Goal: Check status

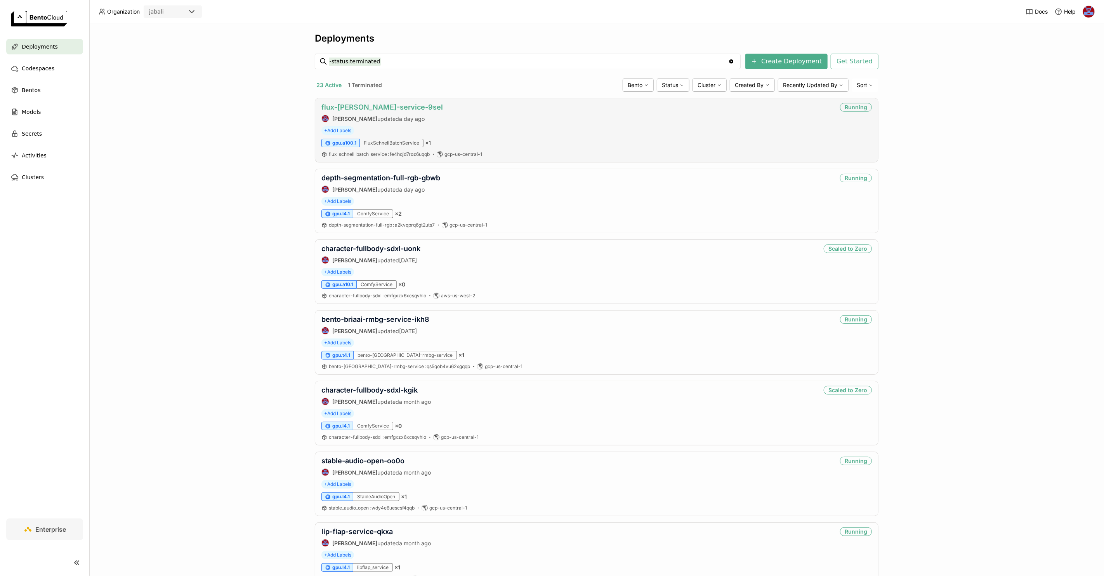
click at [372, 106] on link "flux-[PERSON_NAME]-service-9sel" at bounding box center [383, 107] width 122 height 8
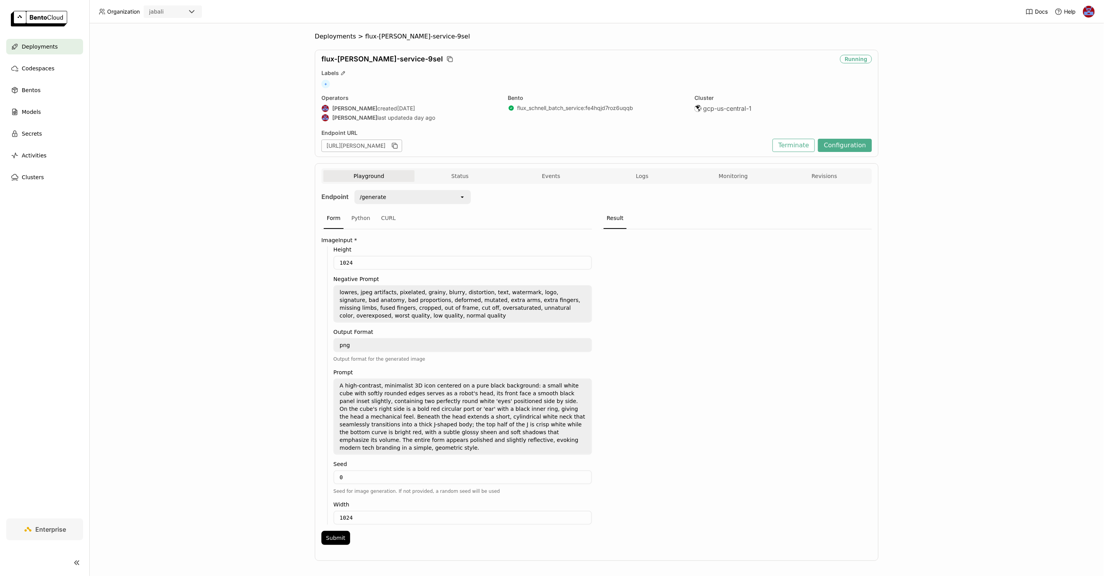
click at [743, 182] on div "Playground Status Events Logs Monitoring Revisions" at bounding box center [596, 177] width 547 height 14
click at [735, 174] on button "Monitoring" at bounding box center [733, 176] width 91 height 12
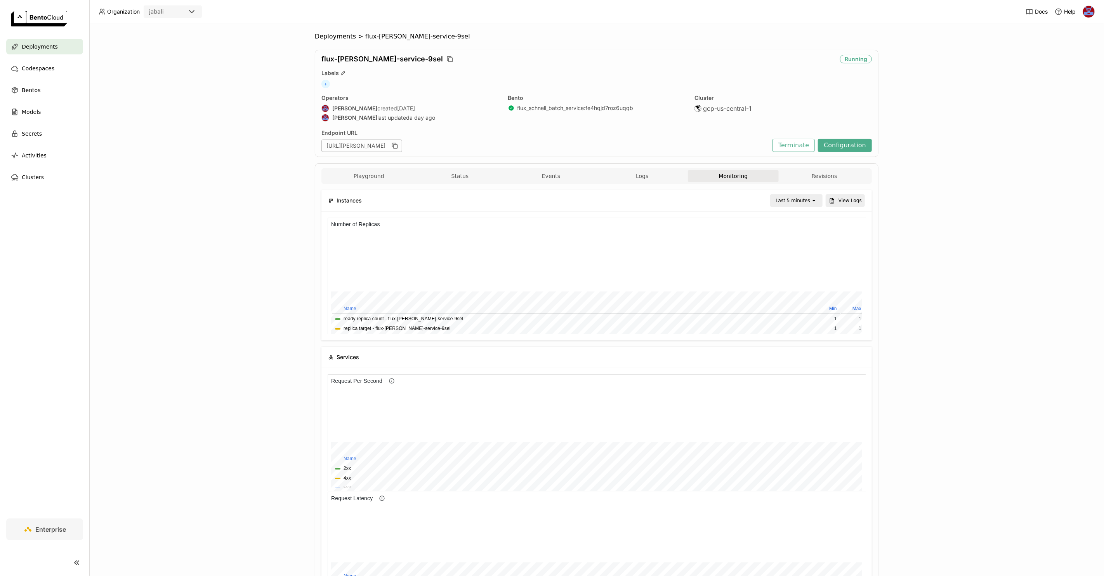
click at [790, 197] on div "Last 5 minutes" at bounding box center [793, 201] width 35 height 8
click at [795, 290] on div "Last 1 day" at bounding box center [795, 288] width 37 height 8
